Goal: Task Accomplishment & Management: Manage account settings

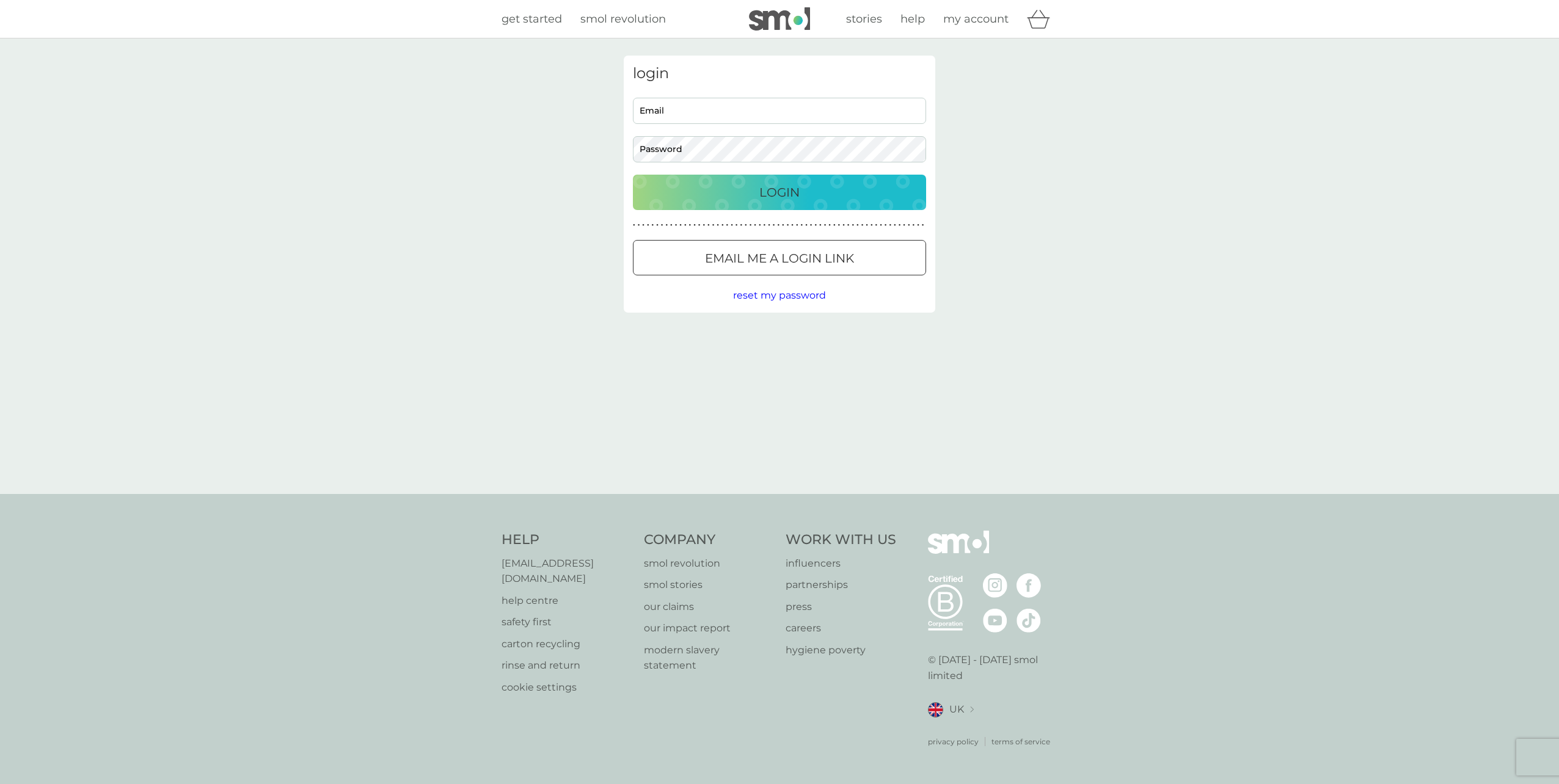
type input "[EMAIL_ADDRESS][DOMAIN_NAME]"
click at [752, 195] on div "Login" at bounding box center [780, 193] width 269 height 20
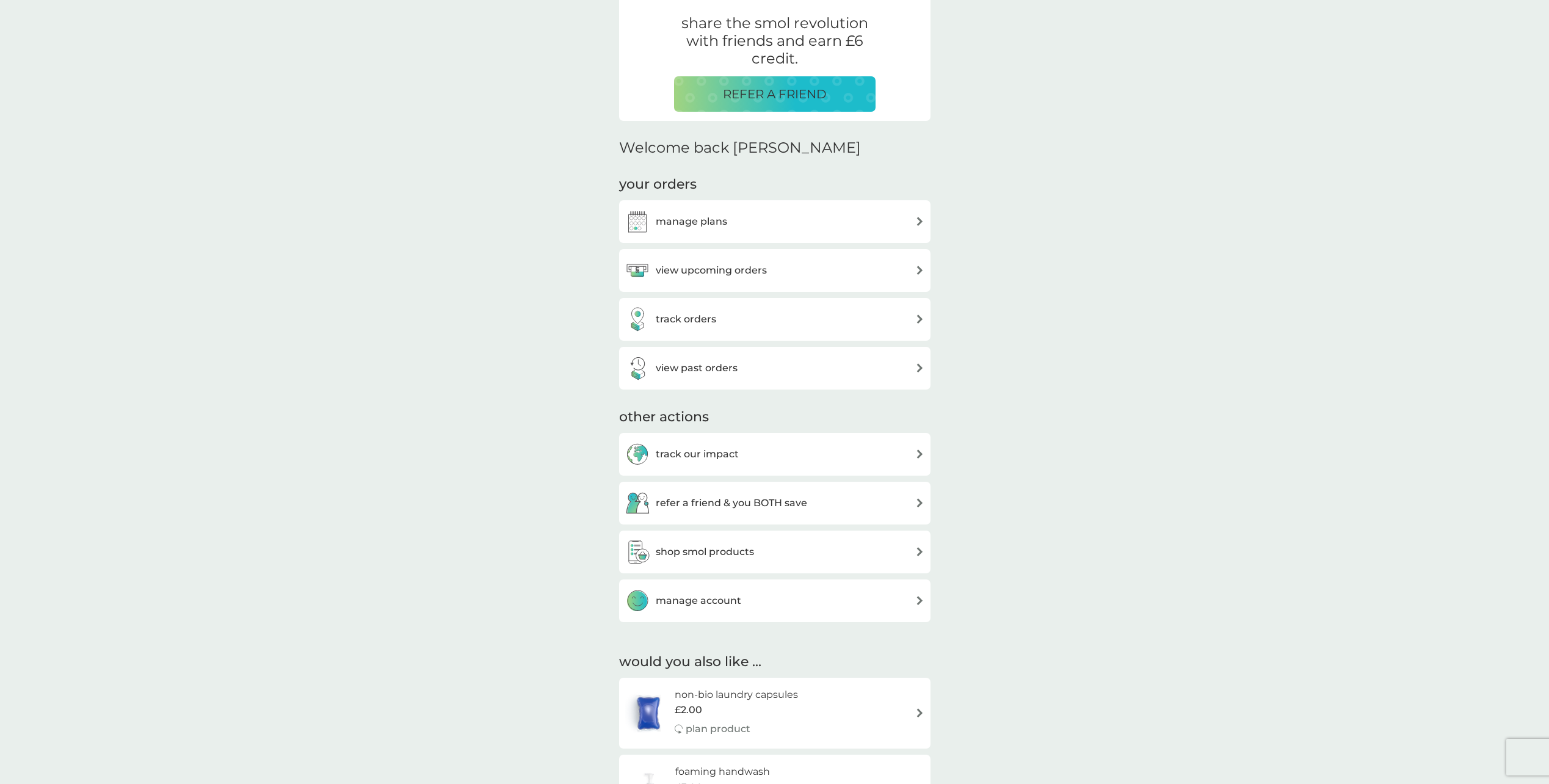
scroll to position [244, 0]
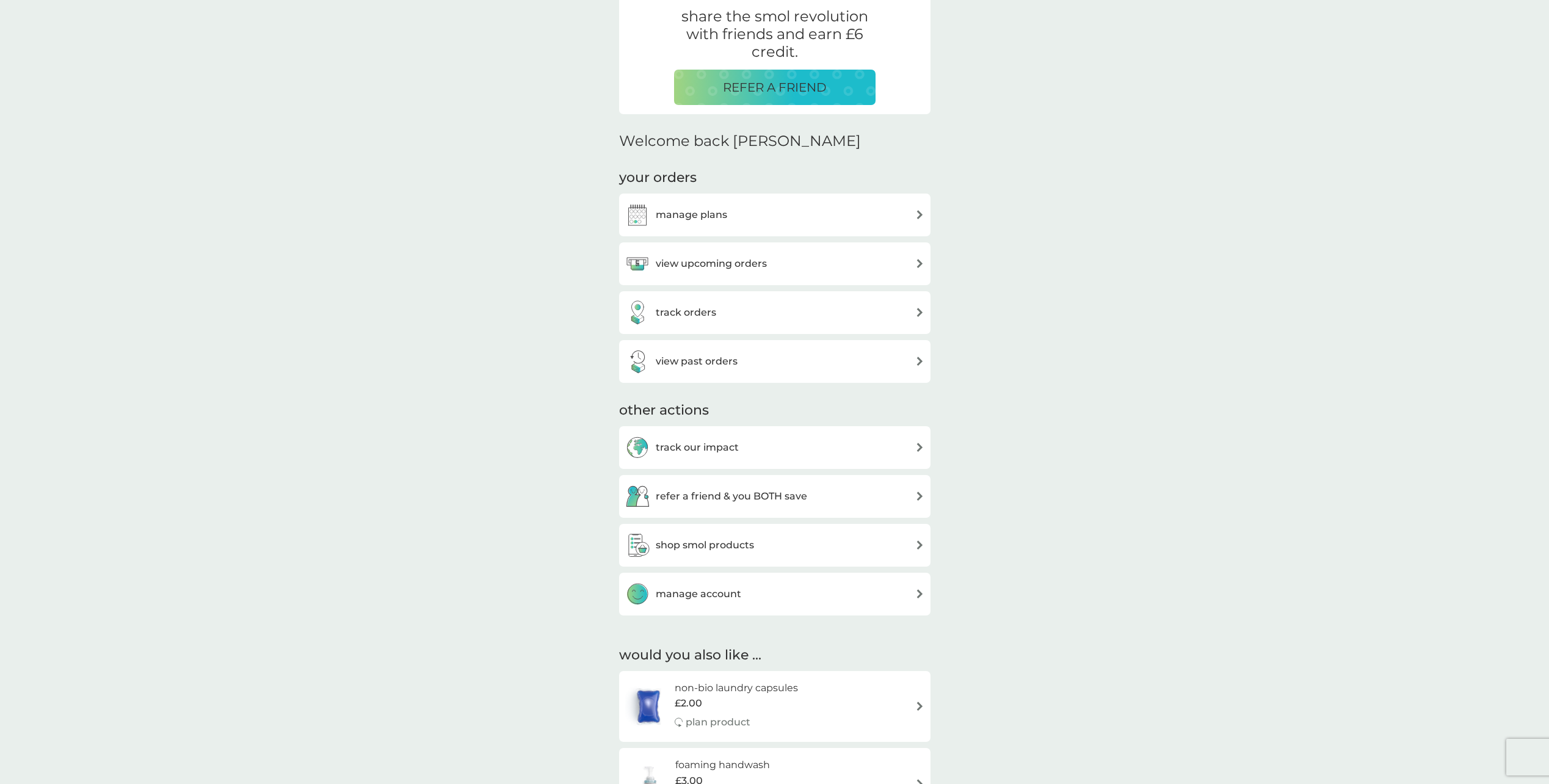
click at [755, 353] on div "view past orders" at bounding box center [775, 361] width 299 height 25
